Goal: Register for event/course

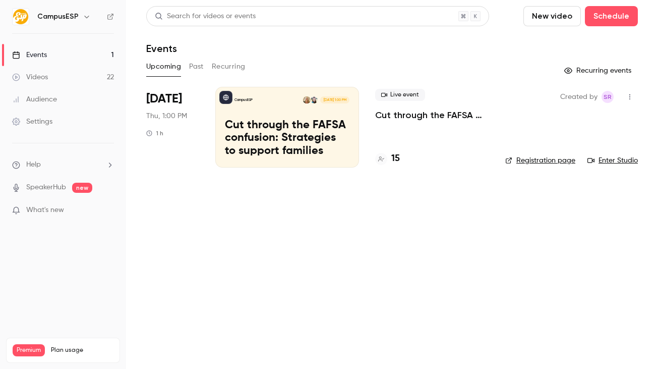
click at [86, 15] on icon "button" at bounding box center [87, 17] width 8 height 8
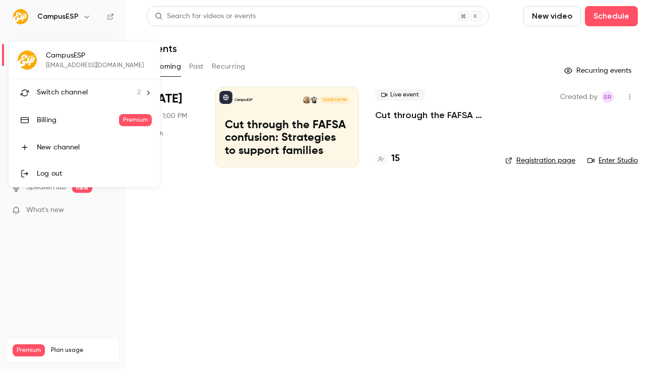
click at [117, 88] on div "Switch channel 2" at bounding box center [89, 92] width 104 height 11
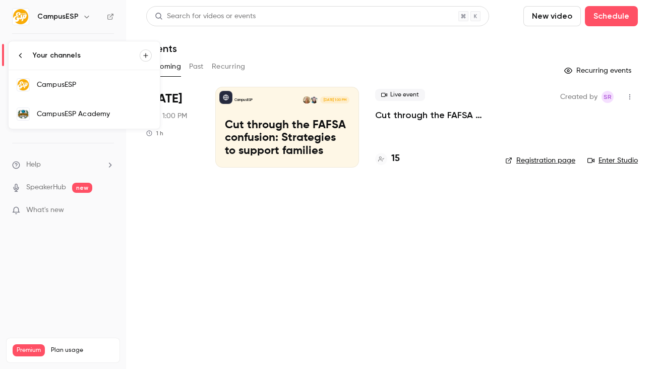
click at [112, 117] on div "CampusESP Academy" at bounding box center [94, 114] width 115 height 10
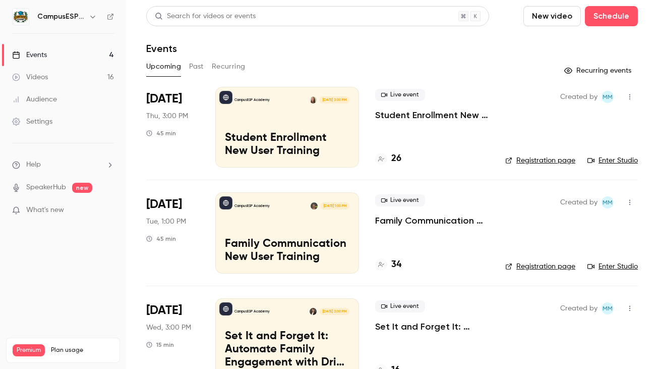
click at [305, 127] on div "CampusESP Academy [DATE] 3:00 PM Student Enrollment New User Training" at bounding box center [287, 127] width 144 height 81
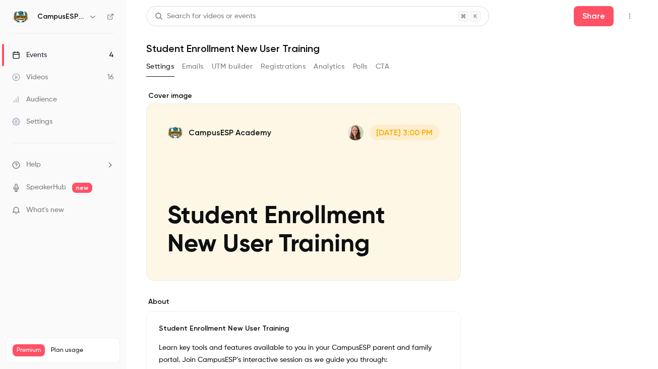
click at [65, 52] on link "Events 4" at bounding box center [63, 55] width 126 height 22
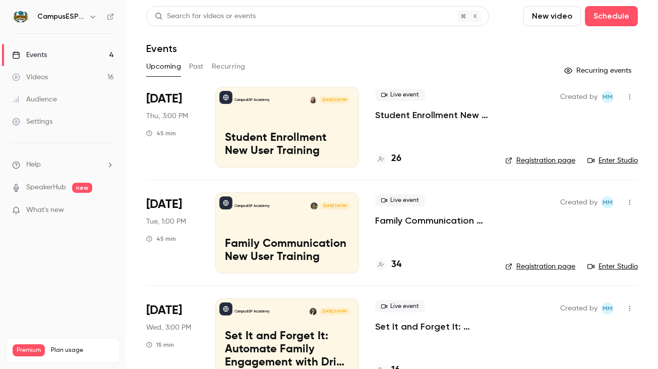
click at [625, 160] on link "Enter Studio" at bounding box center [613, 160] width 50 height 10
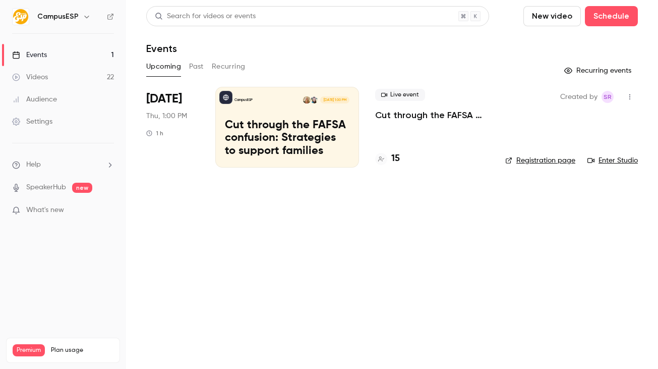
click at [81, 17] on button "button" at bounding box center [87, 17] width 12 height 12
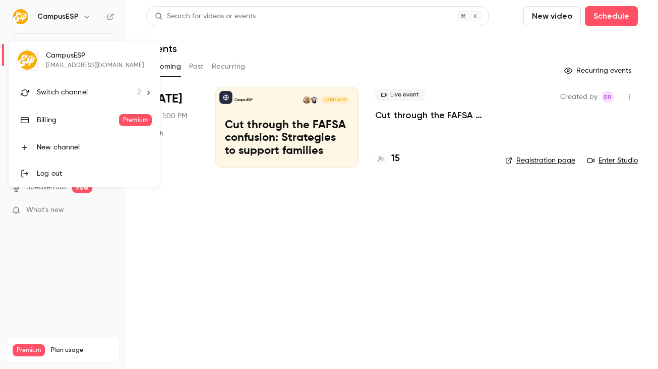
click at [140, 89] on span "2" at bounding box center [139, 92] width 4 height 11
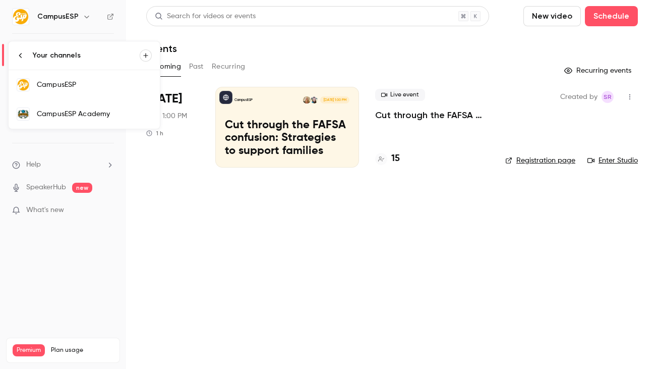
click at [90, 114] on div "CampusESP Academy" at bounding box center [94, 114] width 115 height 10
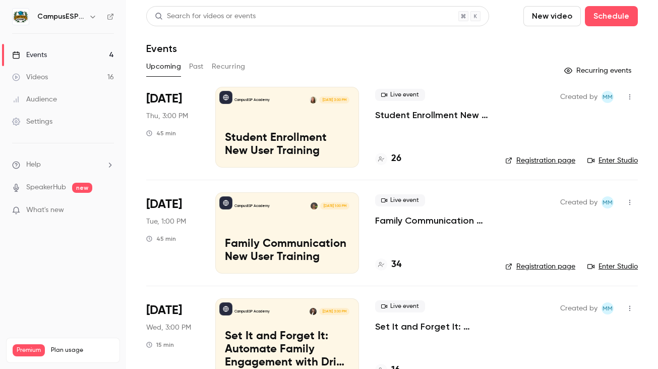
click at [266, 129] on div "CampusESP Academy [DATE] 3:00 PM Student Enrollment New User Training" at bounding box center [287, 127] width 144 height 81
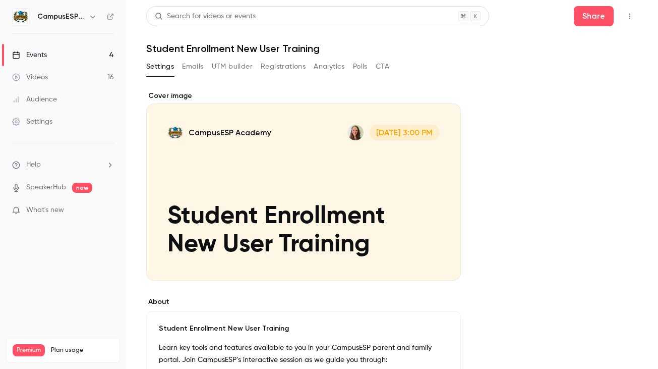
click at [71, 55] on link "Events 4" at bounding box center [63, 55] width 126 height 22
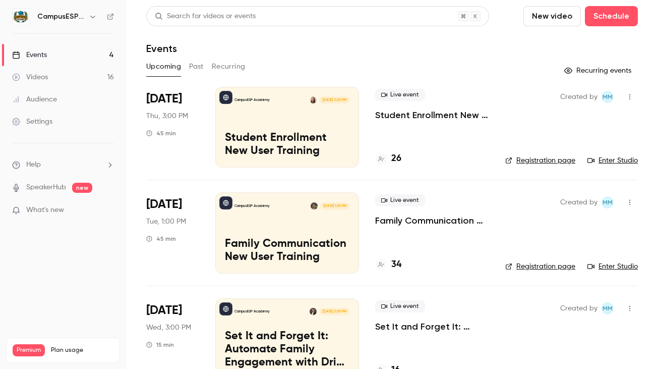
click at [616, 159] on link "Enter Studio" at bounding box center [613, 160] width 50 height 10
